Goal: Task Accomplishment & Management: Manage account settings

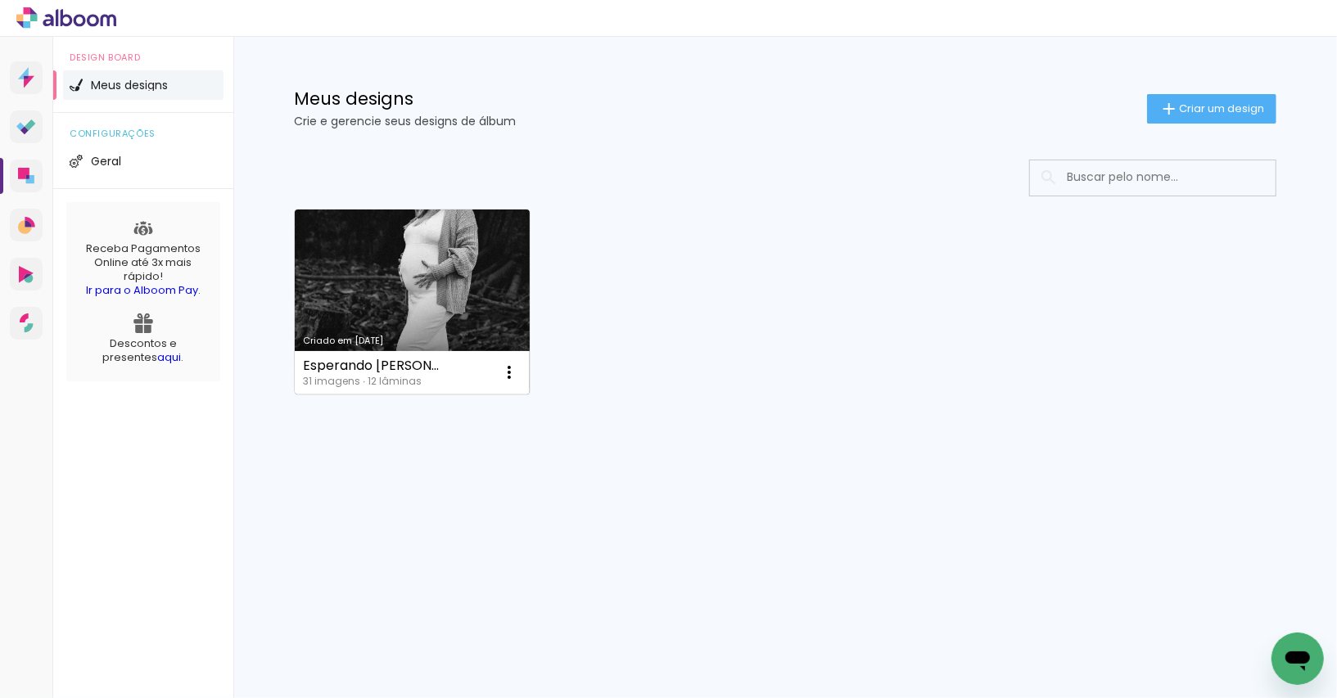
click at [450, 330] on link "Criado em [DATE]" at bounding box center [412, 302] width 235 height 185
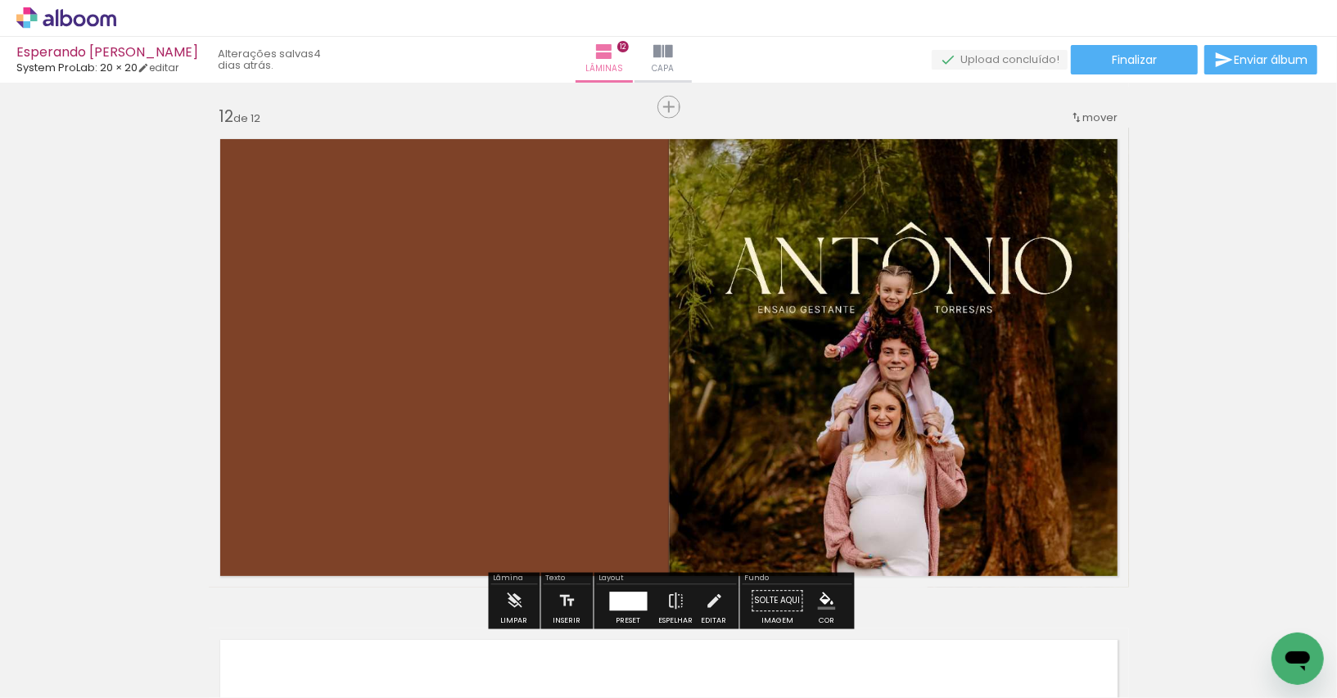
scroll to position [5537, 0]
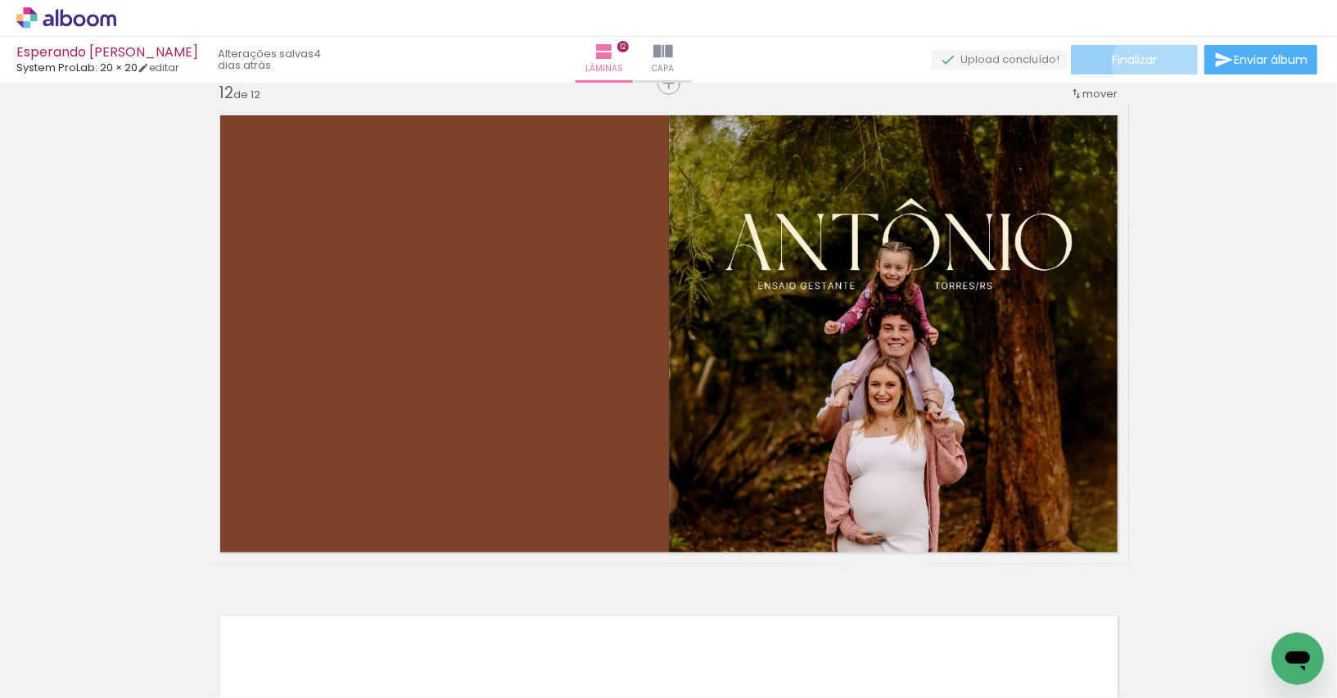
click at [1155, 65] on paper-button "Finalizar" at bounding box center [1134, 59] width 127 height 29
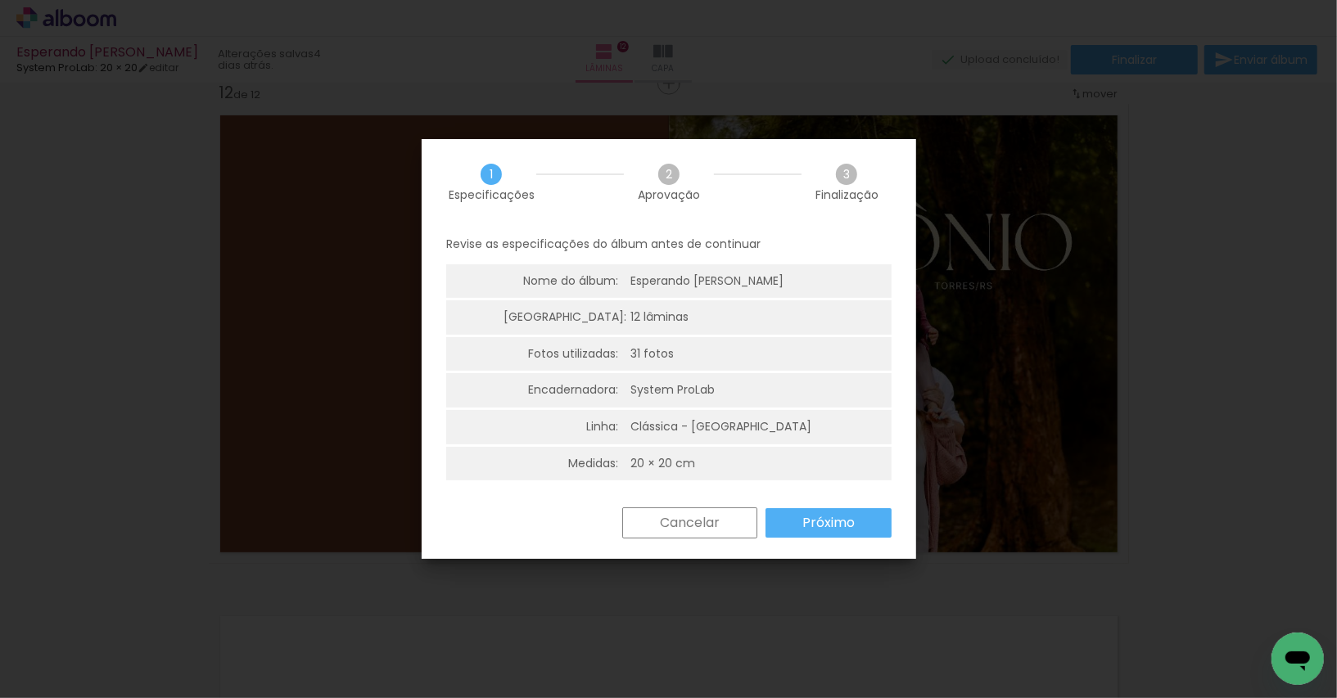
click at [819, 508] on paper-button "Próximo" at bounding box center [828, 522] width 126 height 29
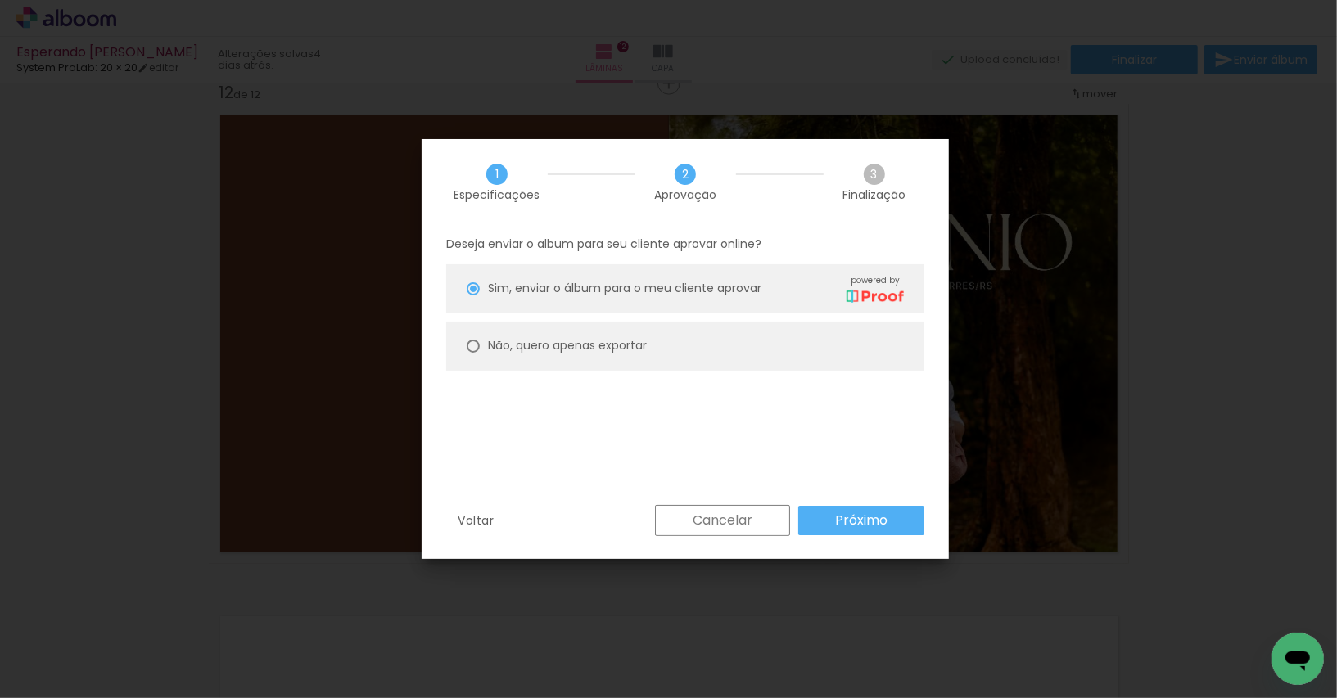
click at [0, 0] on slot "Próximo" at bounding box center [0, 0] width 0 height 0
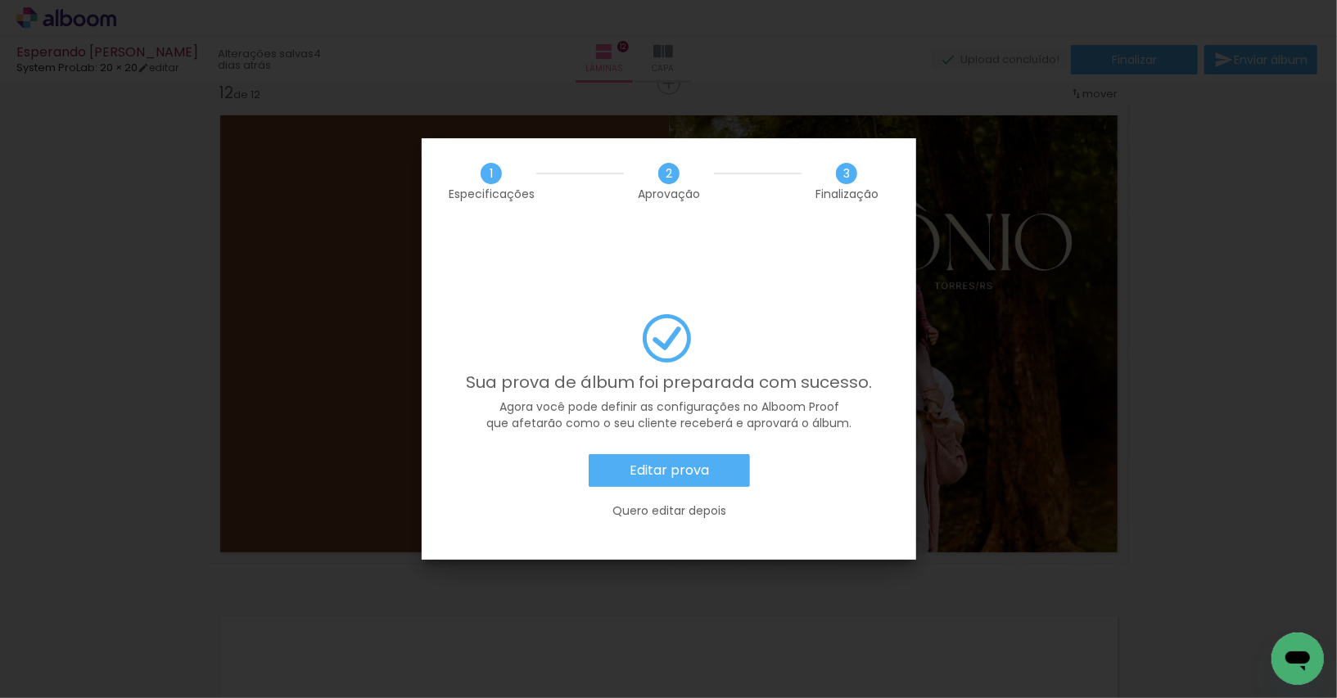
click at [0, 0] on slot "Editar prova" at bounding box center [0, 0] width 0 height 0
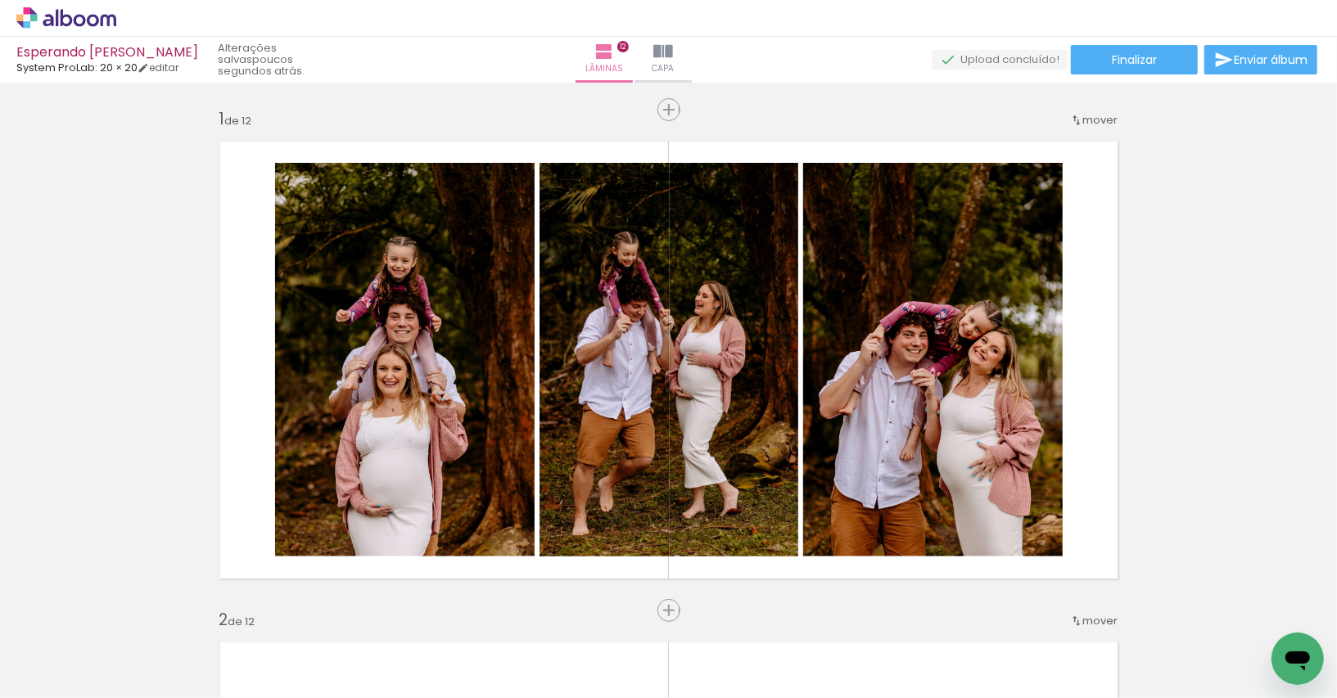
scroll to position [5537, 0]
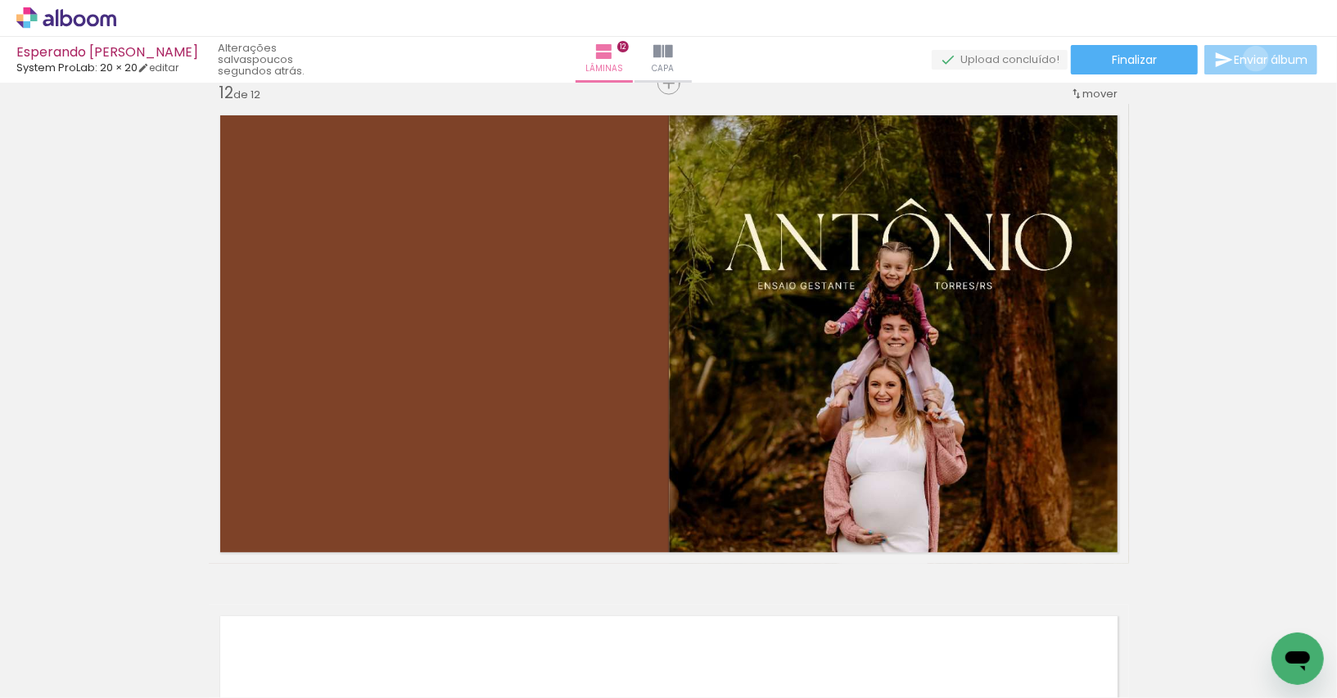
click at [1252, 59] on span "Enviar álbum" at bounding box center [1271, 59] width 74 height 11
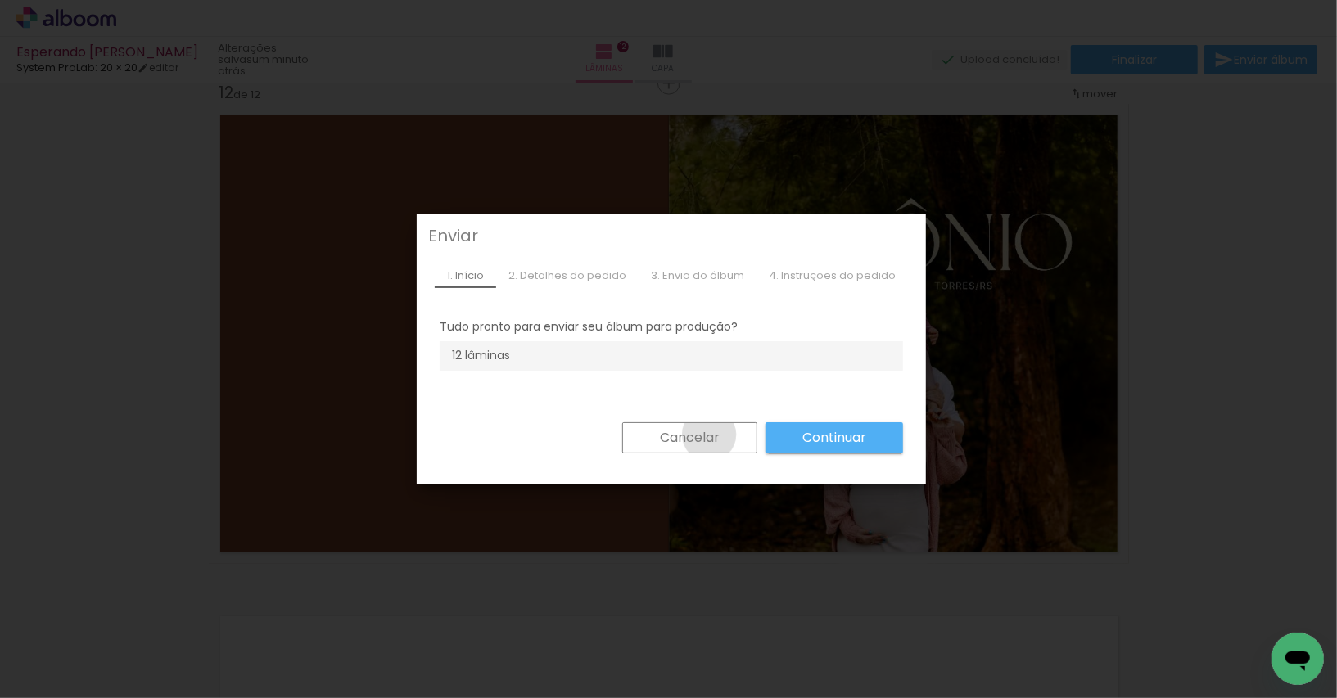
click at [0, 0] on slot "Cancelar" at bounding box center [0, 0] width 0 height 0
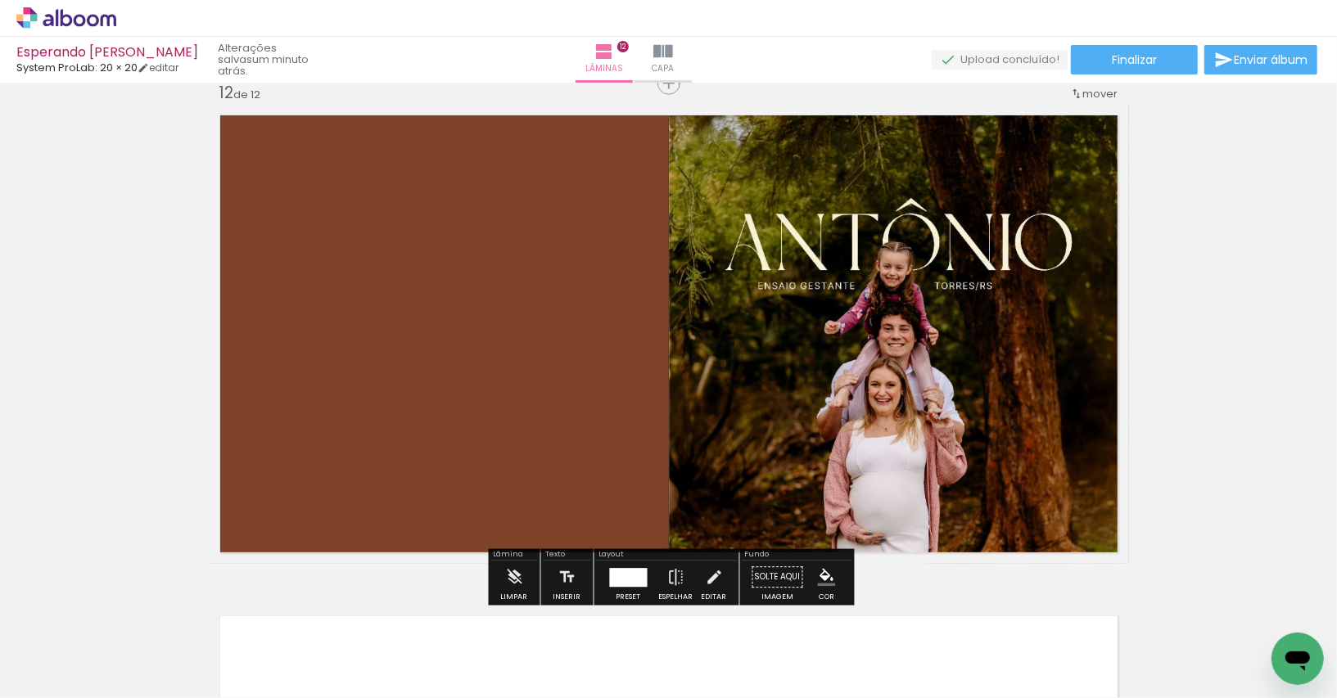
click at [1106, 43] on div "Esperando Antônio System ProLab: 20 × 20 editar um minuto atrás. Lâminas 12 Cap…" at bounding box center [668, 41] width 1337 height 83
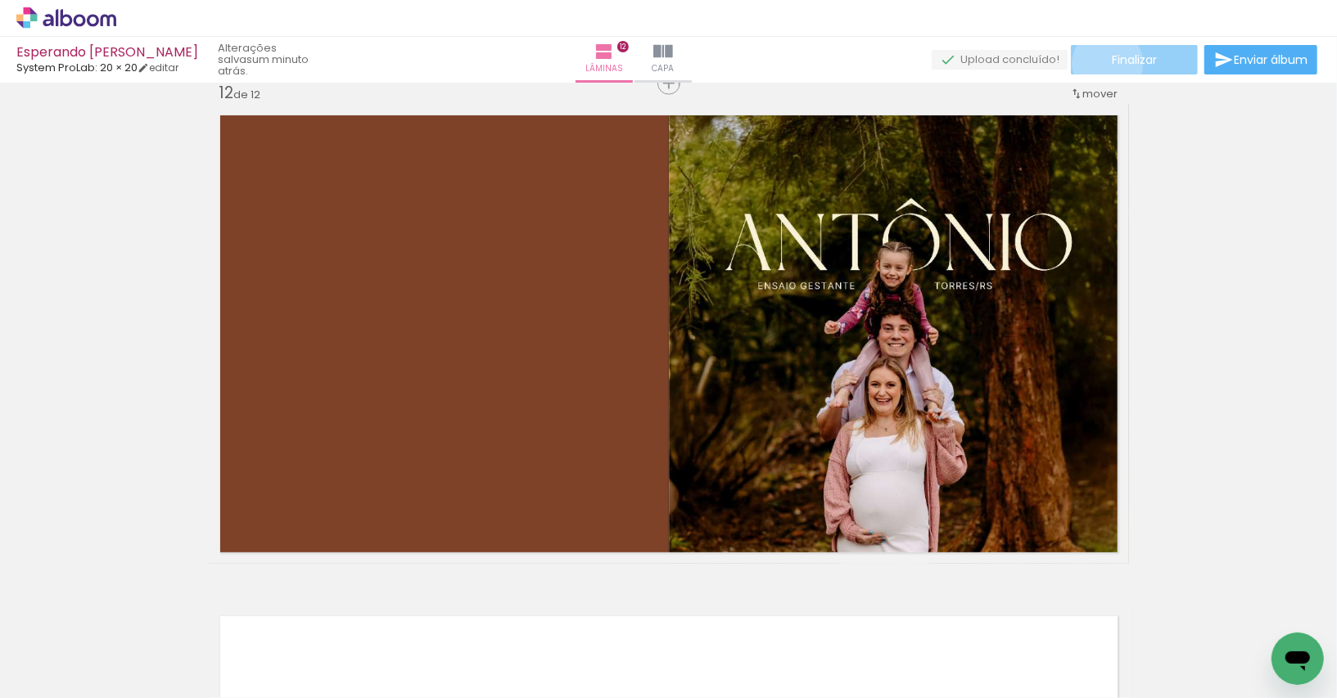
click at [1102, 63] on paper-button "Finalizar" at bounding box center [1134, 59] width 127 height 29
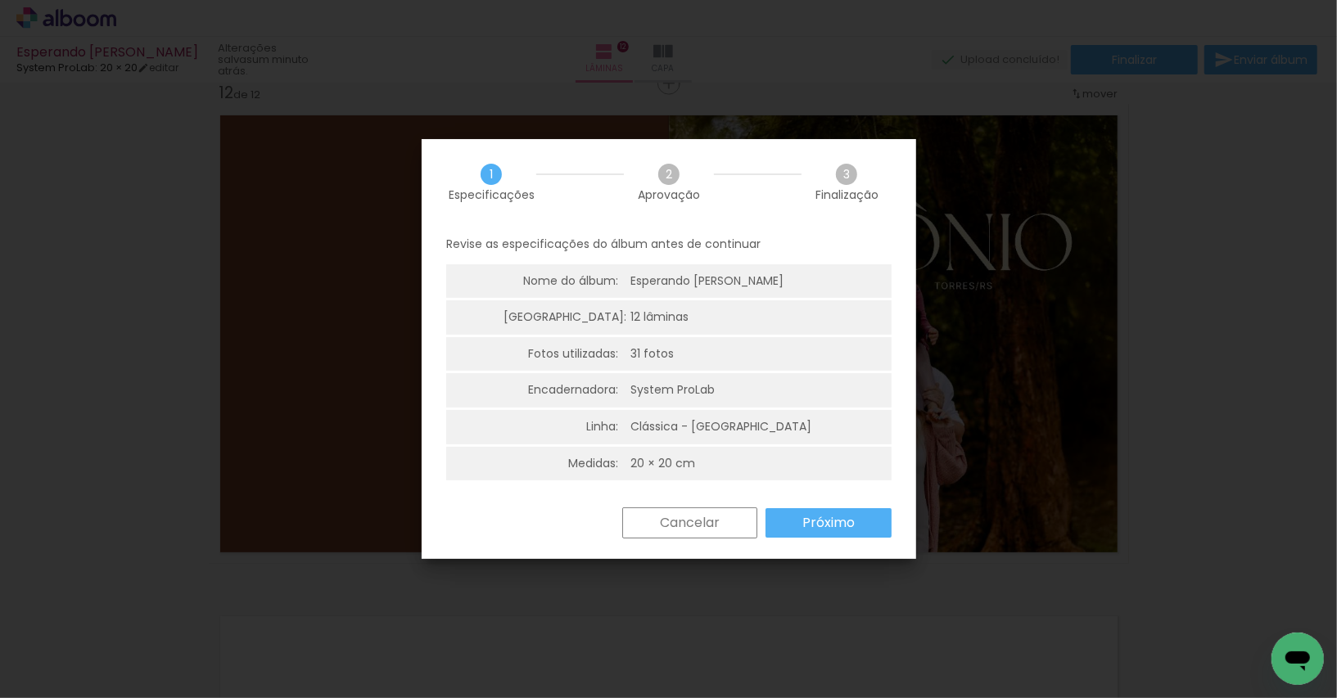
click at [0, 0] on slot "Próximo" at bounding box center [0, 0] width 0 height 0
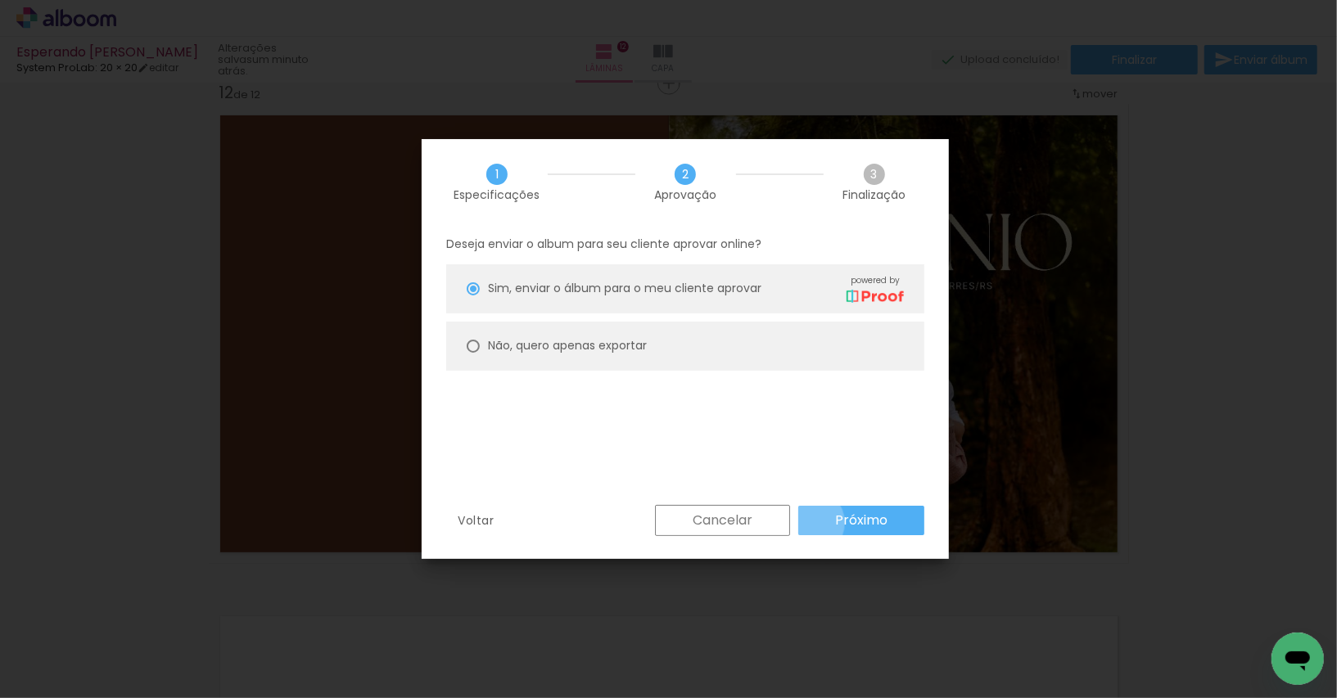
click at [810, 522] on paper-button "Próximo" at bounding box center [861, 520] width 126 height 29
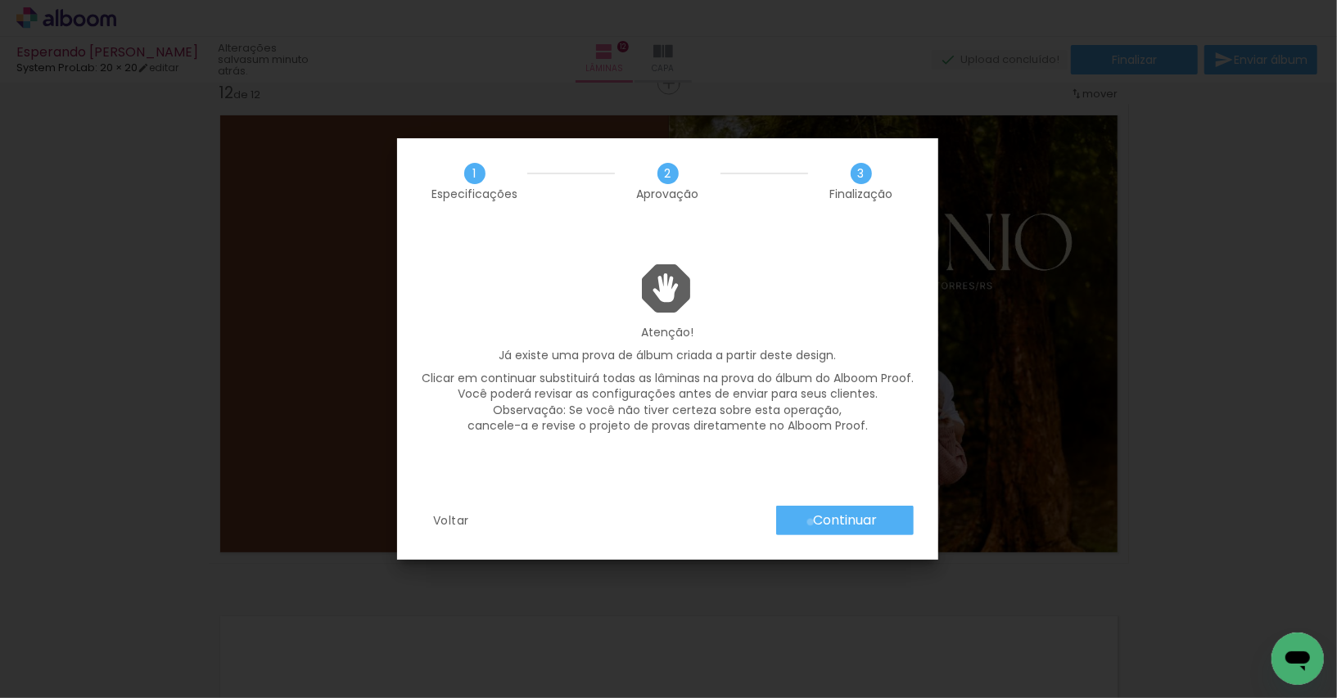
click at [810, 522] on paper-button "Continuar" at bounding box center [845, 520] width 138 height 29
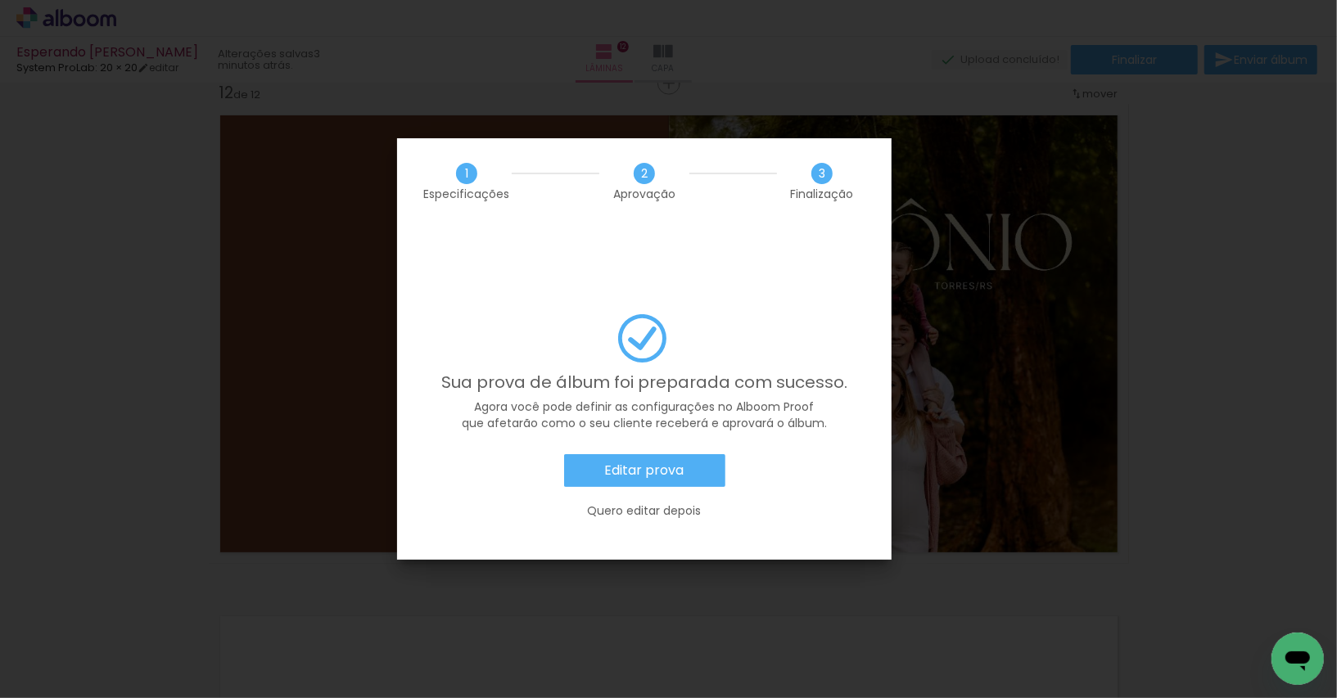
click at [687, 454] on paper-button "Editar prova" at bounding box center [644, 470] width 161 height 33
